Goal: Task Accomplishment & Management: Manage account settings

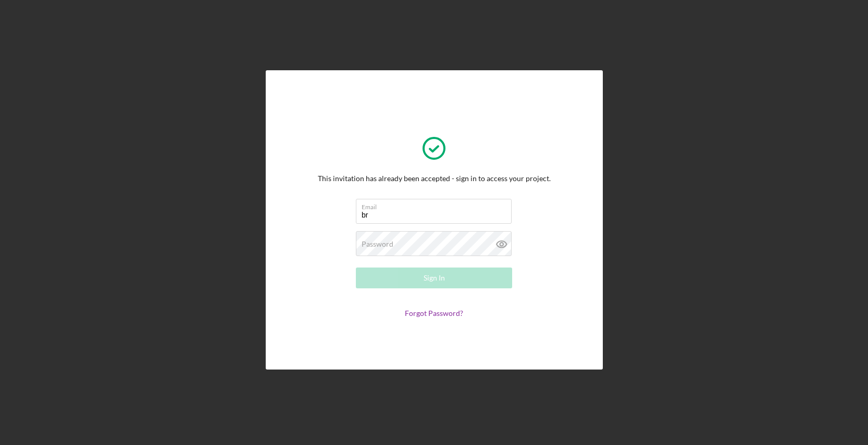
type input "[EMAIL_ADDRESS][DOMAIN_NAME]"
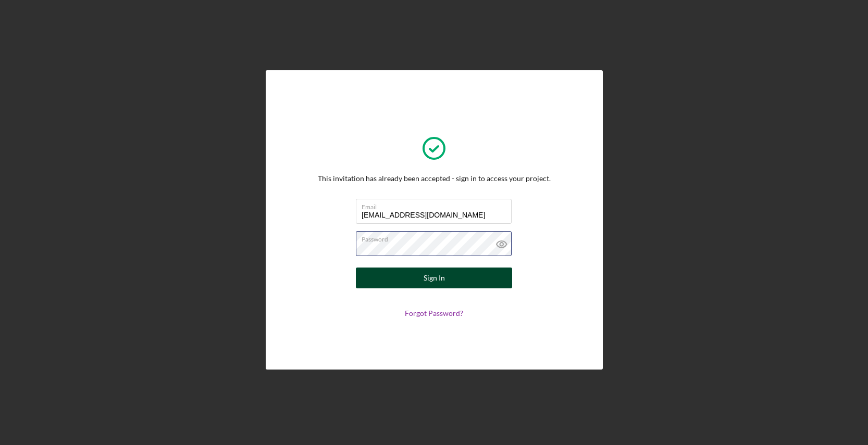
click at [356, 268] on button "Sign In" at bounding box center [434, 278] width 156 height 21
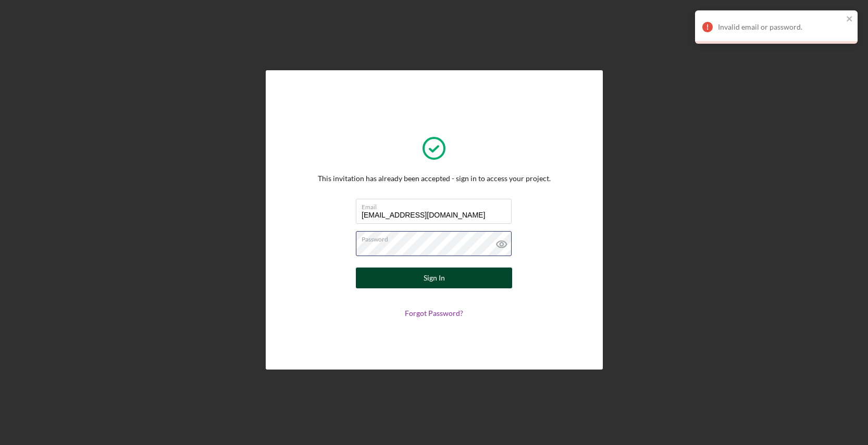
click at [356, 268] on button "Sign In" at bounding box center [434, 278] width 156 height 21
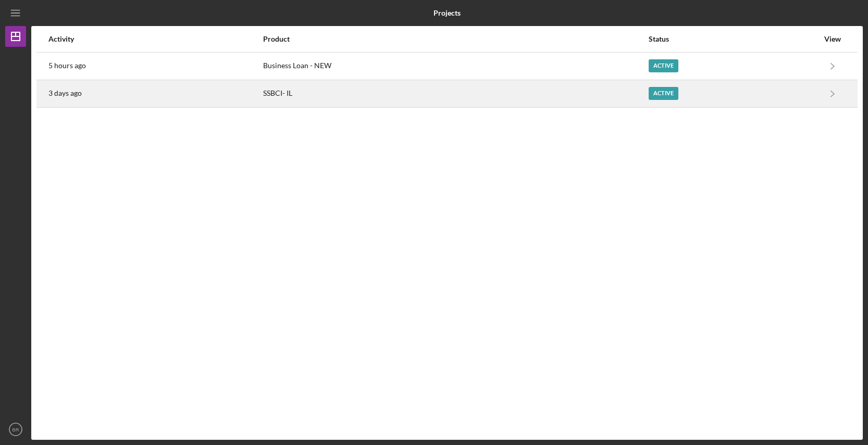
click at [280, 90] on div "SSBCI- IL" at bounding box center [455, 94] width 384 height 26
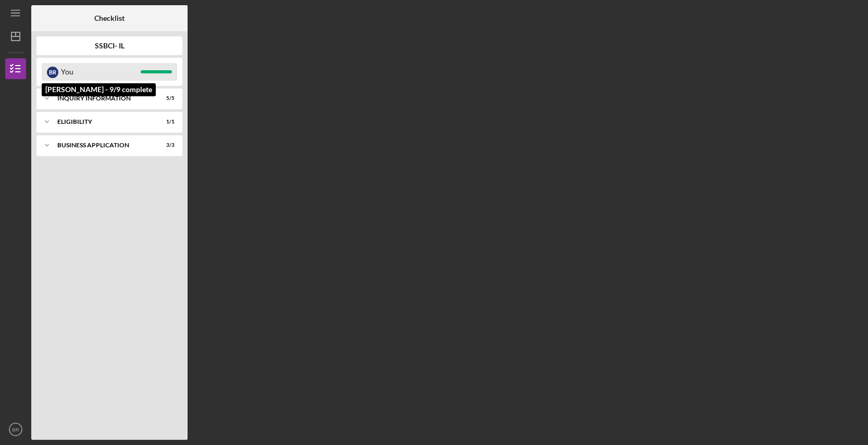
click at [102, 73] on div "You" at bounding box center [101, 72] width 80 height 18
click at [95, 101] on div "Inquiry Information" at bounding box center [113, 98] width 112 height 6
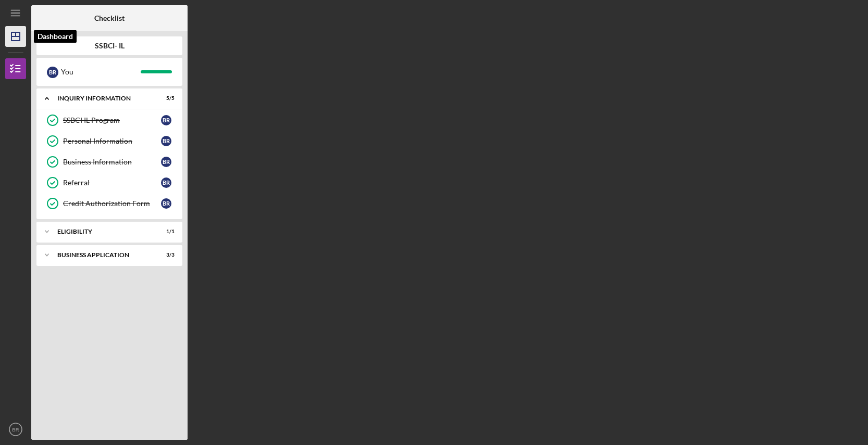
click at [19, 41] on polygon "button" at bounding box center [15, 36] width 8 height 8
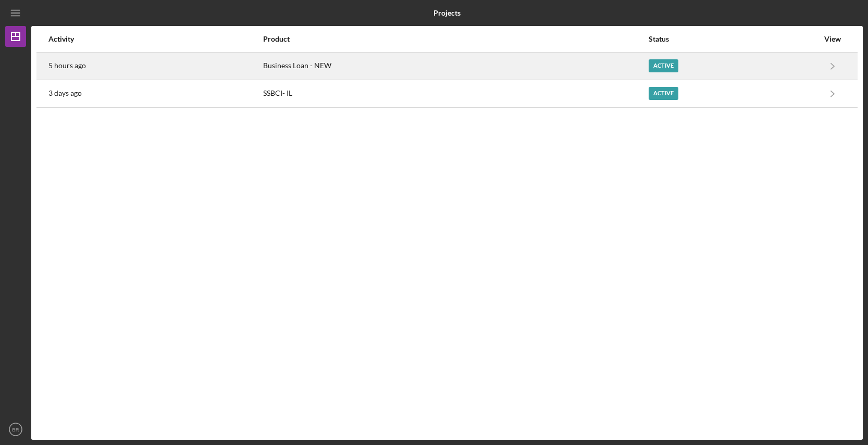
click at [121, 65] on div "5 hours ago" at bounding box center [155, 66] width 214 height 26
